Goal: Task Accomplishment & Management: Manage account settings

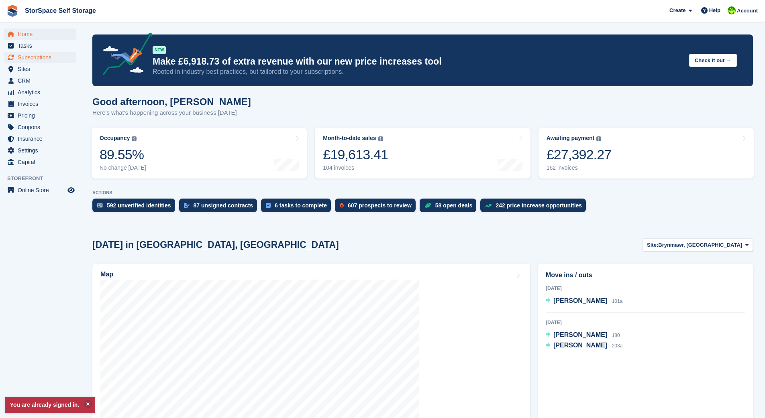
click at [28, 57] on span "Subscriptions" at bounding box center [42, 57] width 48 height 11
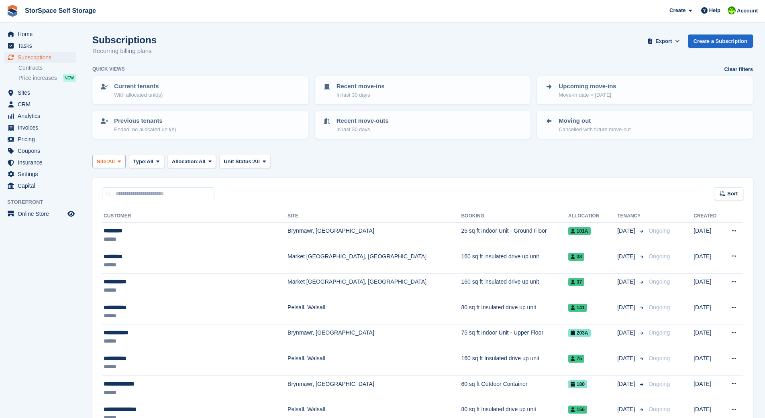
click at [106, 160] on span "Site:" at bounding box center [102, 162] width 11 height 8
click at [133, 193] on link "Brynmawr, [GEOGRAPHIC_DATA]" at bounding box center [175, 195] width 159 height 14
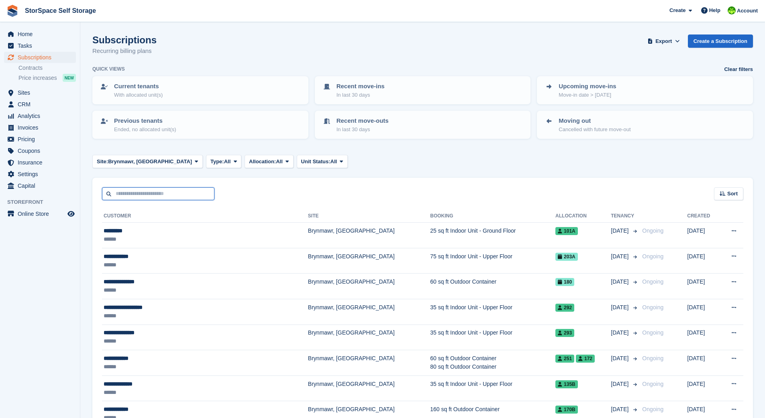
click at [180, 192] on input "text" at bounding box center [158, 193] width 112 height 13
type input "****"
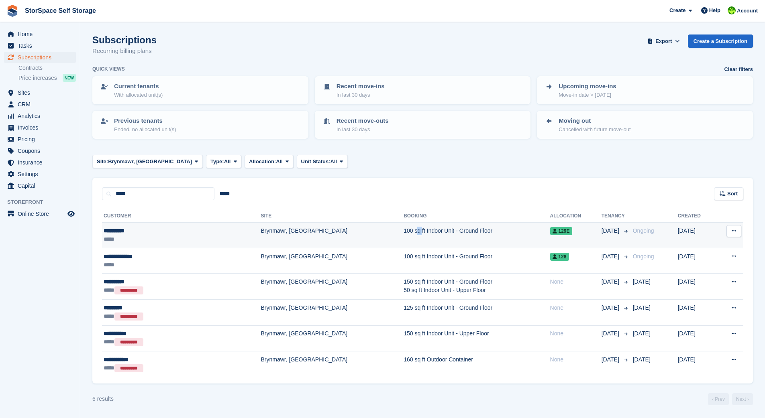
drag, startPoint x: 332, startPoint y: 226, endPoint x: 338, endPoint y: 226, distance: 5.6
click at [403, 226] on td "100 sq ft Indoor Unit - Ground Floor" at bounding box center [476, 236] width 146 height 26
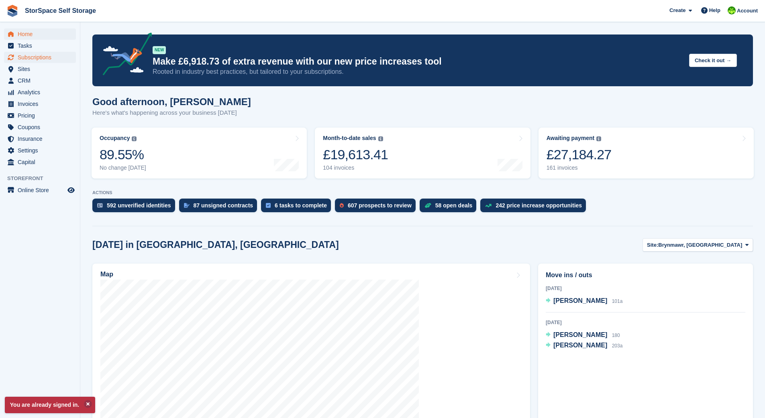
click at [34, 57] on span "Subscriptions" at bounding box center [42, 57] width 48 height 11
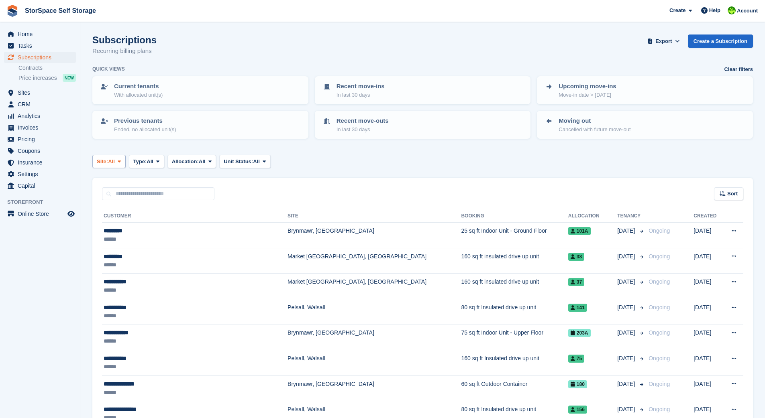
click at [114, 158] on span "All" at bounding box center [111, 162] width 7 height 8
click at [130, 192] on link "Brynmawr, [GEOGRAPHIC_DATA]" at bounding box center [175, 195] width 159 height 14
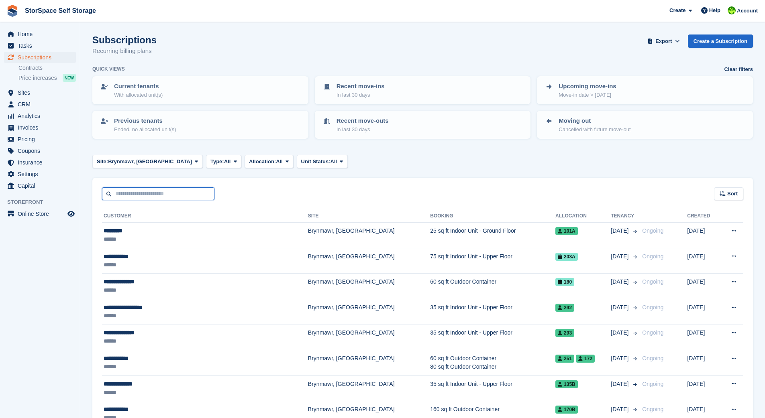
click at [187, 191] on input "text" at bounding box center [158, 193] width 112 height 13
type input "*******"
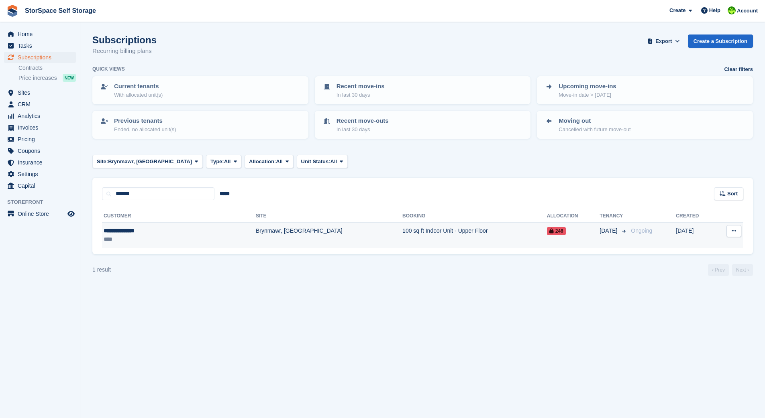
click at [286, 239] on td "Brynmawr, [GEOGRAPHIC_DATA]" at bounding box center [329, 235] width 146 height 25
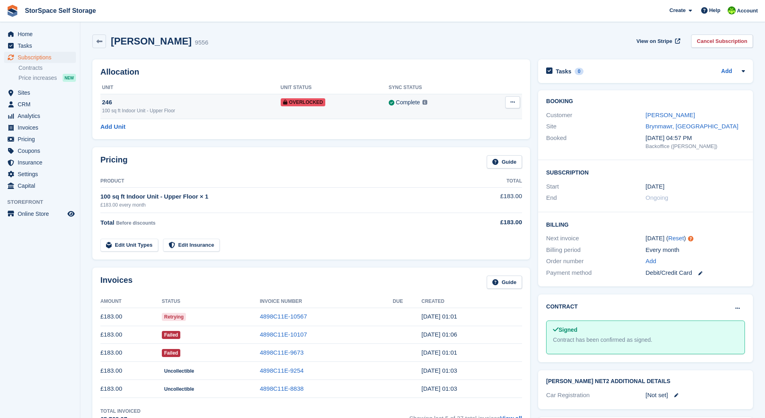
click at [511, 100] on icon at bounding box center [512, 102] width 4 height 5
click at [488, 118] on p "Remove Overlock" at bounding box center [481, 118] width 70 height 10
click at [513, 100] on icon at bounding box center [512, 102] width 4 height 5
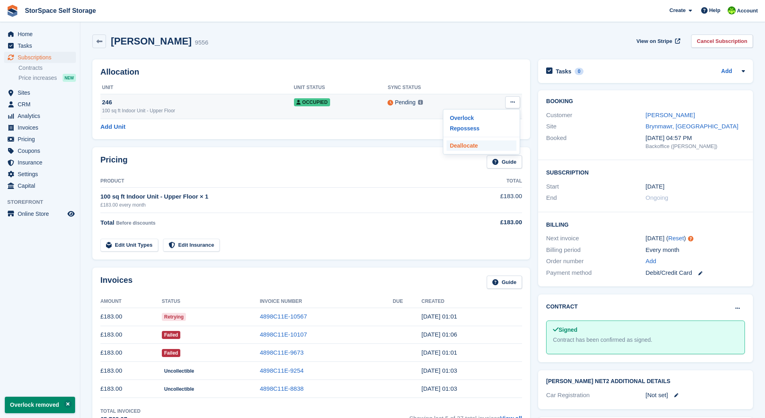
click at [485, 146] on p "Deallocate" at bounding box center [481, 145] width 70 height 10
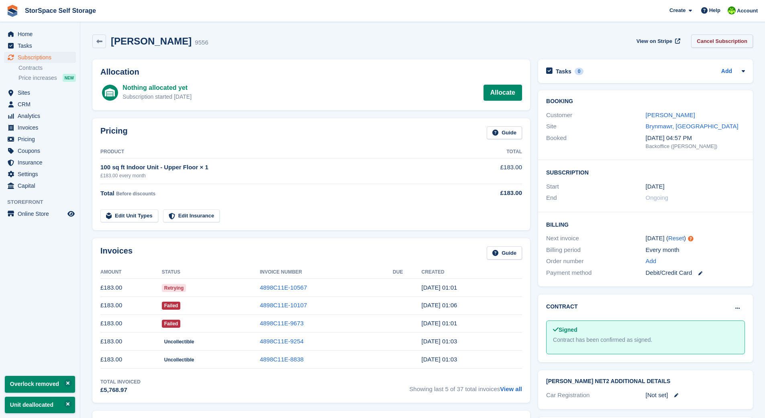
click at [710, 37] on link "Cancel Subscription" at bounding box center [722, 41] width 62 height 13
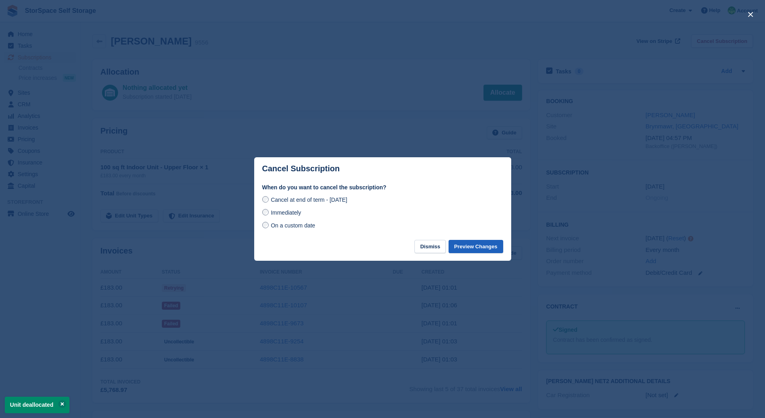
click at [478, 246] on button "Preview Changes" at bounding box center [475, 246] width 55 height 13
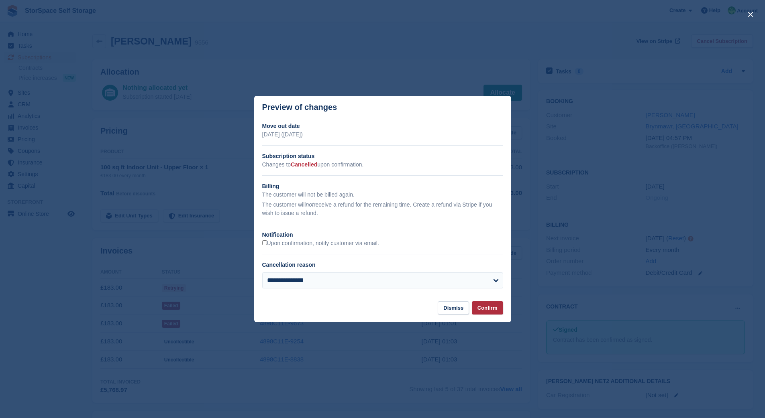
click at [481, 307] on button "Confirm" at bounding box center [487, 307] width 31 height 13
